Goal: Task Accomplishment & Management: Use online tool/utility

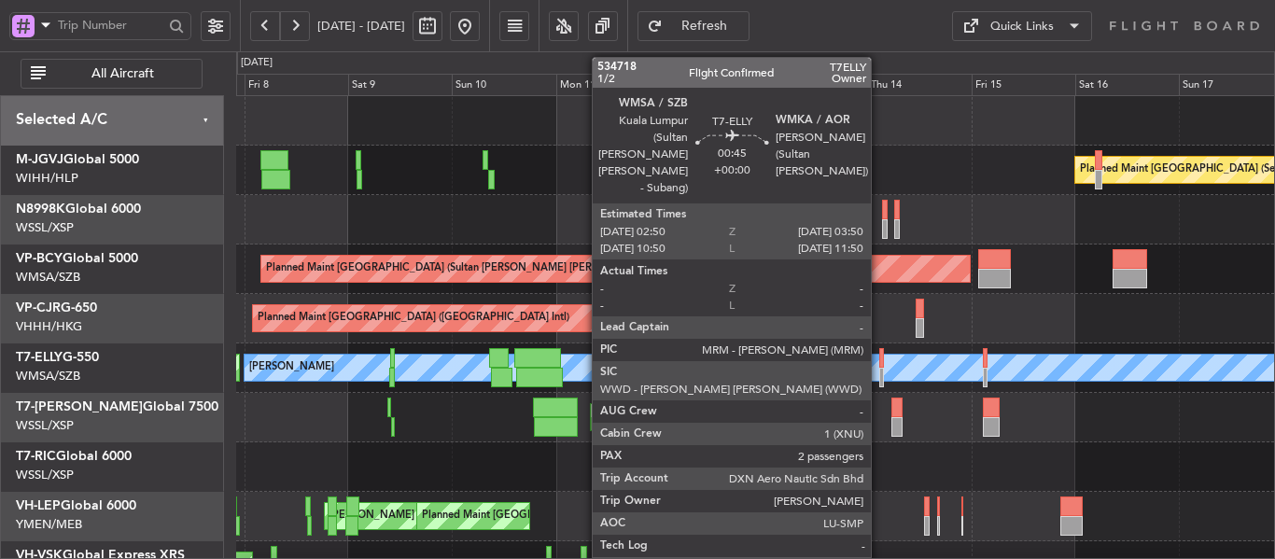
click at [879, 378] on div at bounding box center [881, 378] width 5 height 20
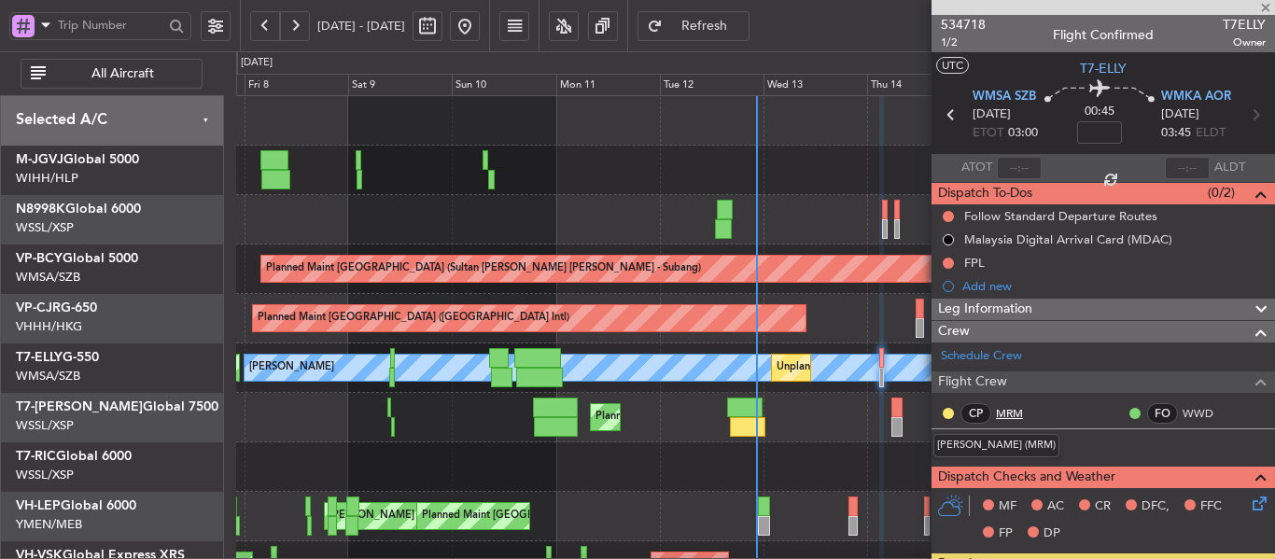
click at [1003, 414] on link "MRM" at bounding box center [1017, 413] width 42 height 17
click at [1186, 414] on link "WWD" at bounding box center [1204, 413] width 42 height 17
